Goal: Information Seeking & Learning: Learn about a topic

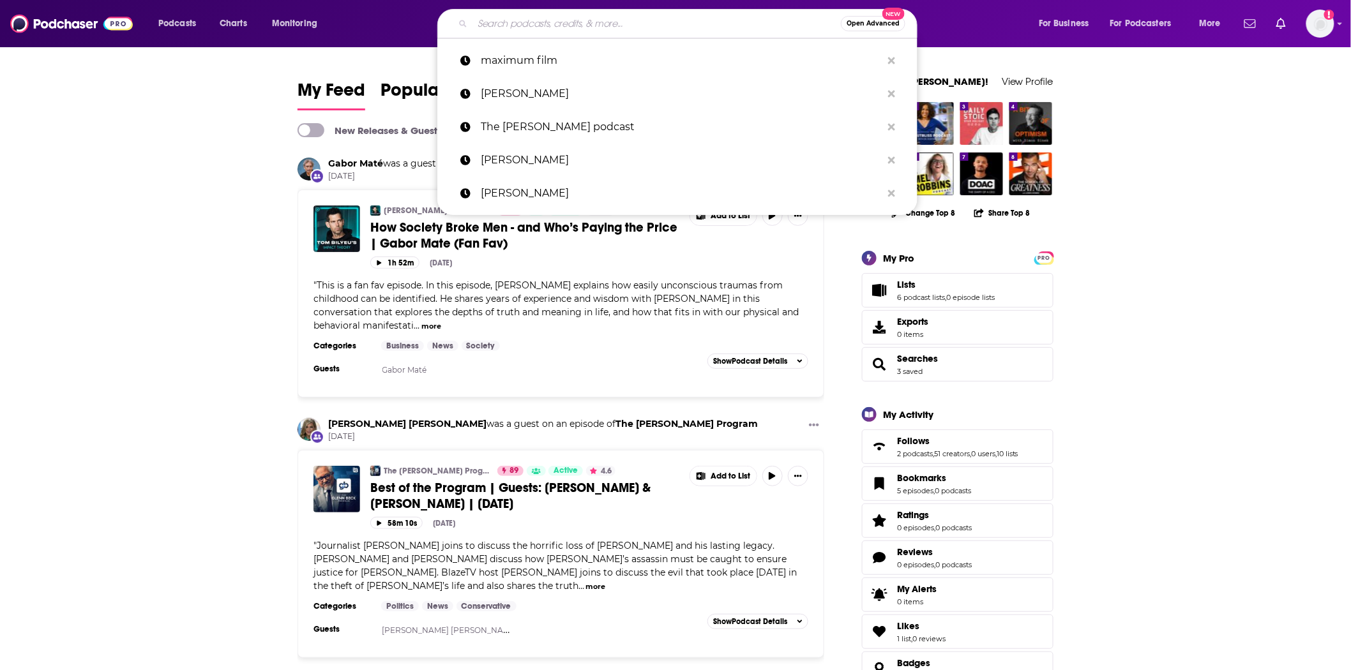
click at [513, 27] on input "Search podcasts, credits, & more..." at bounding box center [656, 23] width 368 height 20
paste input "Living a Nutritious Life with [PERSON_NAME]"
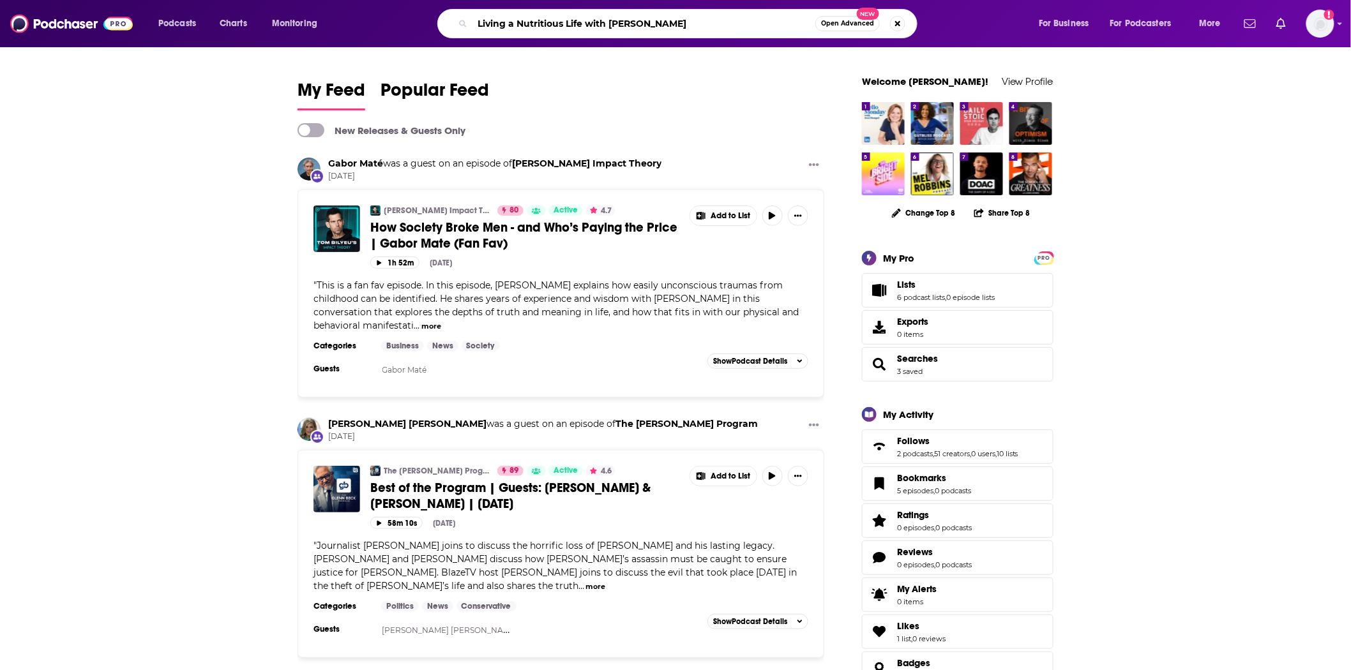
type input "Living a Nutritious Life with [PERSON_NAME]"
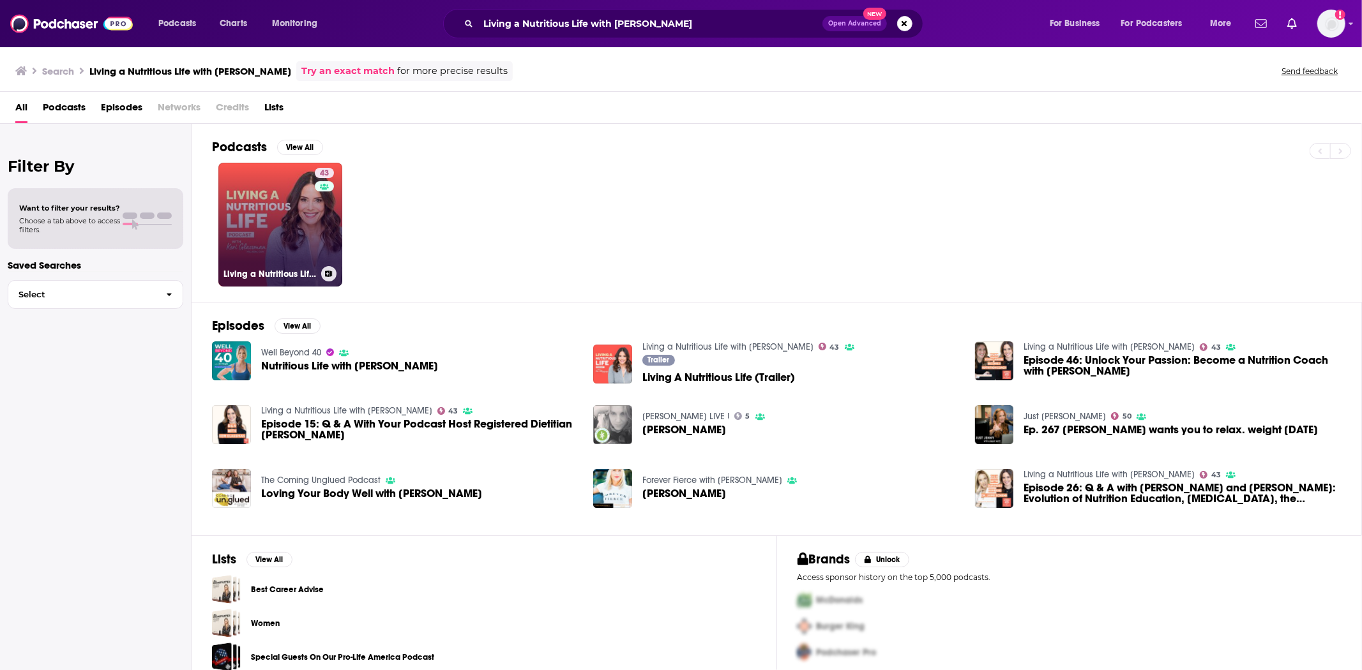
click at [299, 211] on link "43 Living a Nutritious Life with [PERSON_NAME]" at bounding box center [280, 225] width 124 height 124
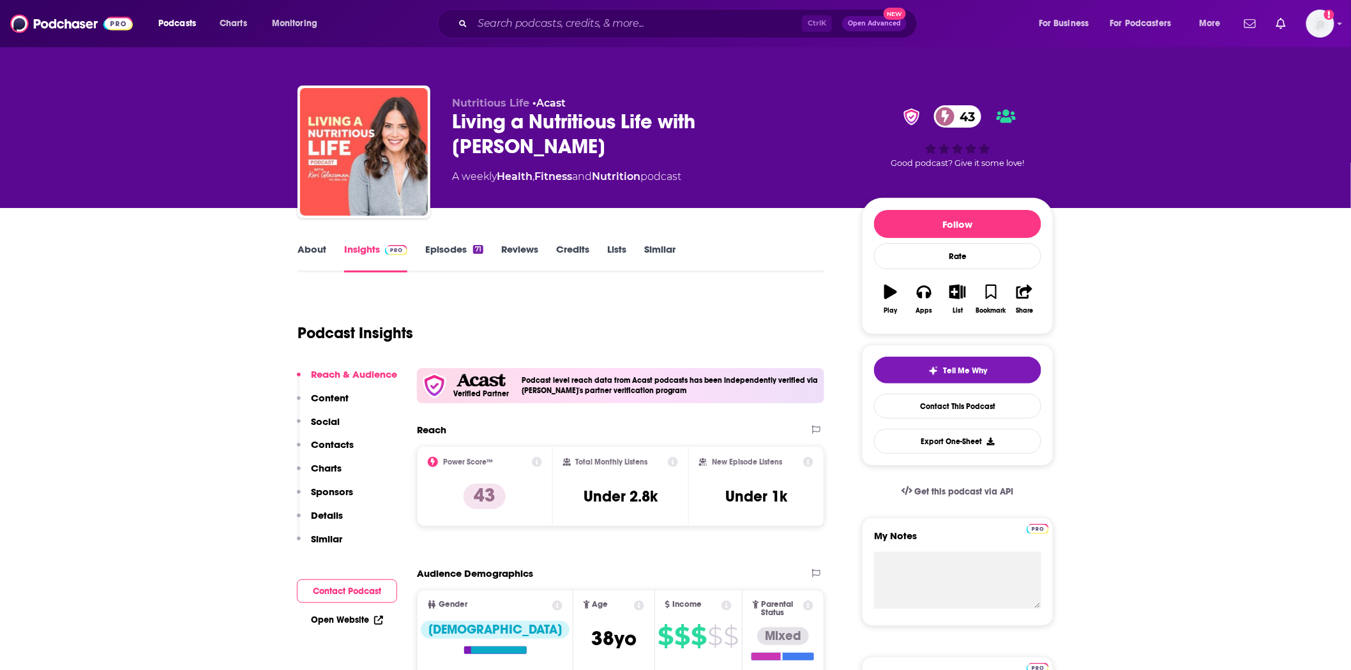
click at [446, 245] on link "Episodes 71" at bounding box center [454, 257] width 58 height 29
